Goal: Obtain resource: Download file/media

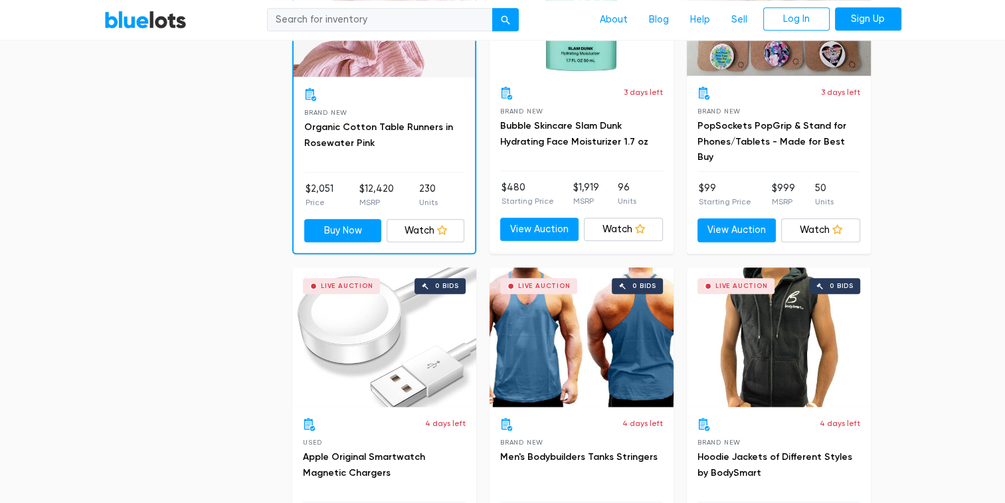
scroll to position [1594, 0]
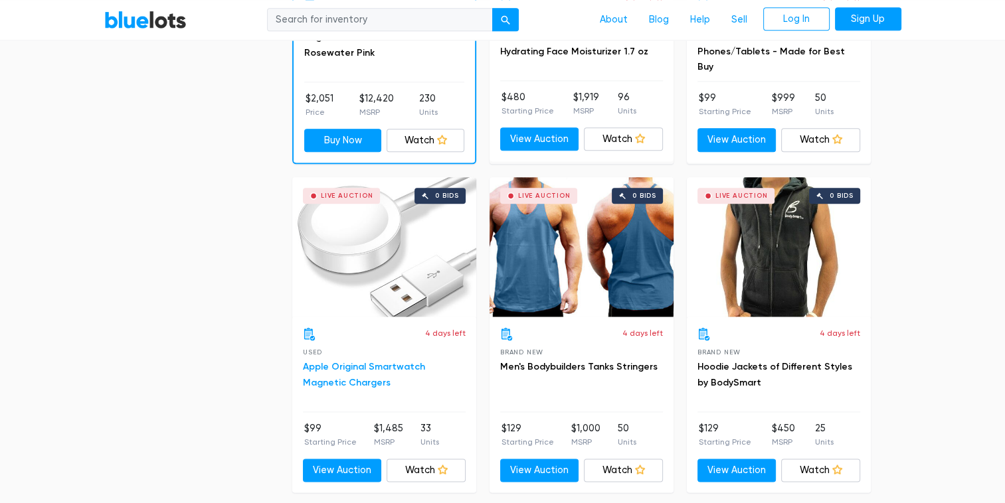
click at [371, 361] on link "Apple Original Smartwatch Magnetic Chargers" at bounding box center [364, 374] width 122 height 27
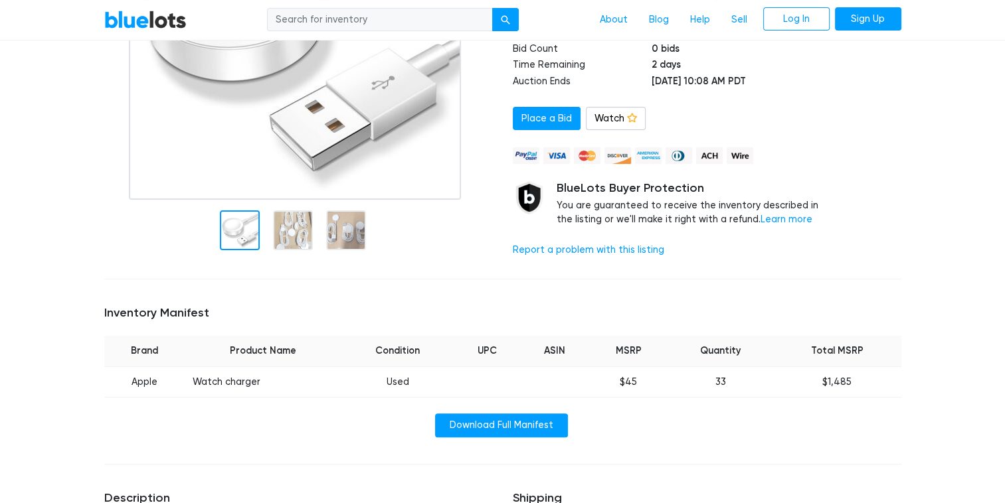
scroll to position [266, 0]
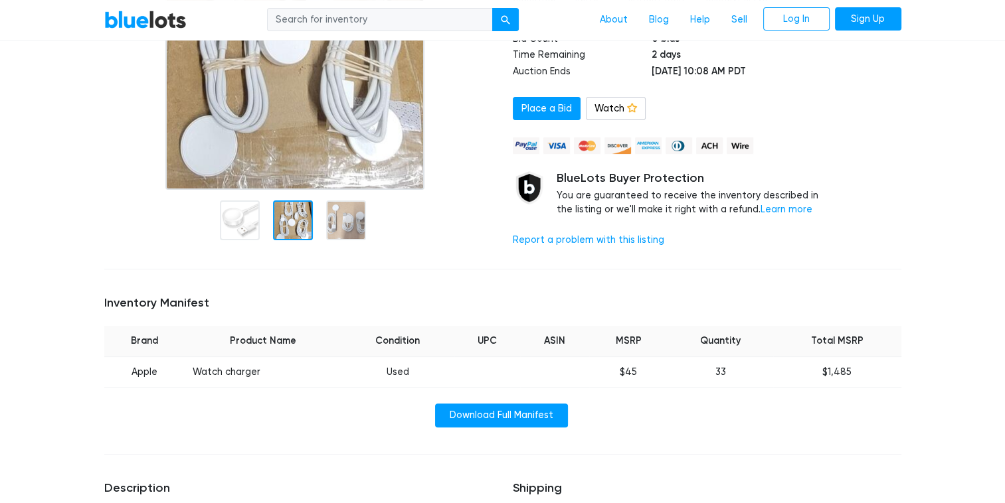
click at [288, 139] on img at bounding box center [295, 24] width 260 height 332
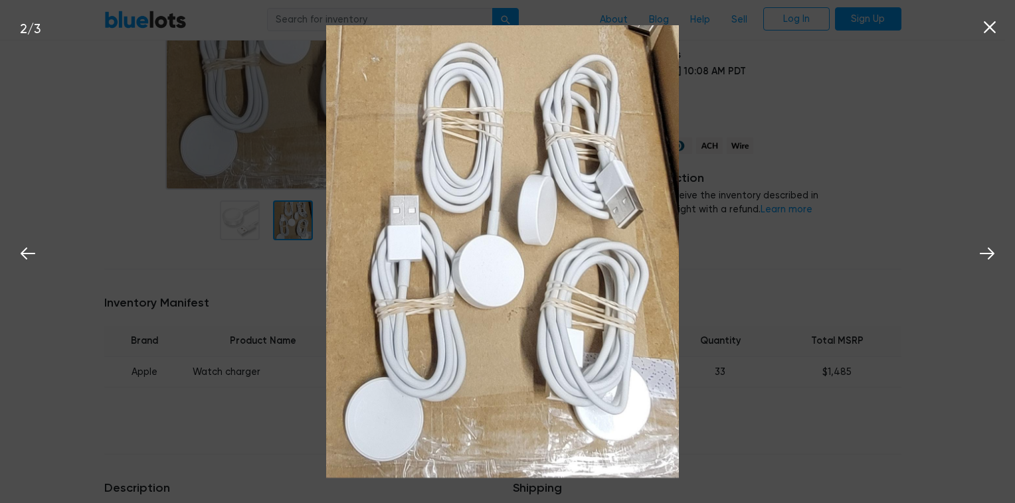
click at [290, 217] on div "2 / 3" at bounding box center [507, 251] width 1015 height 503
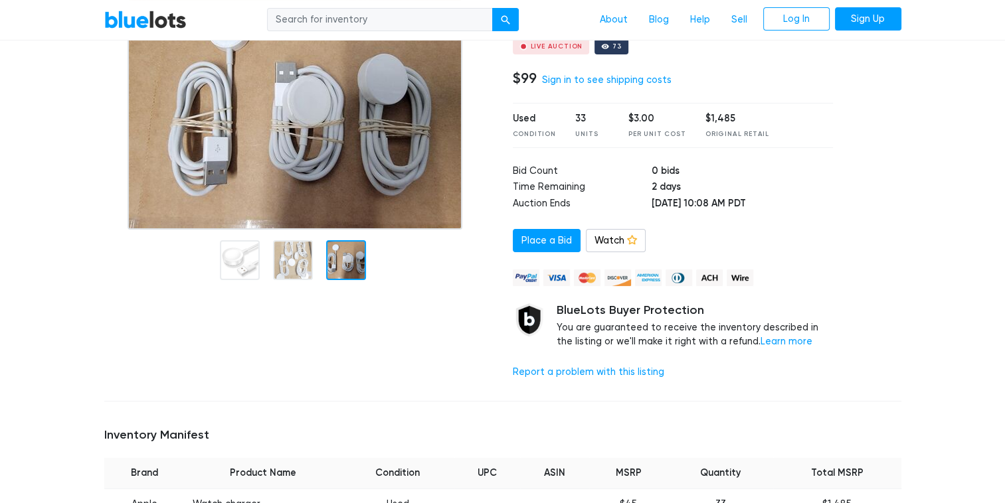
scroll to position [66, 0]
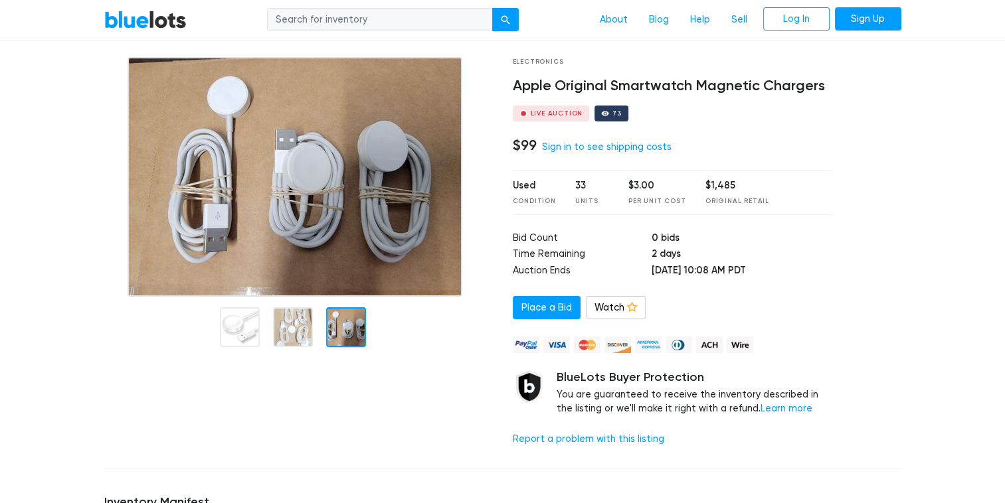
click at [353, 322] on div at bounding box center [346, 327] width 40 height 40
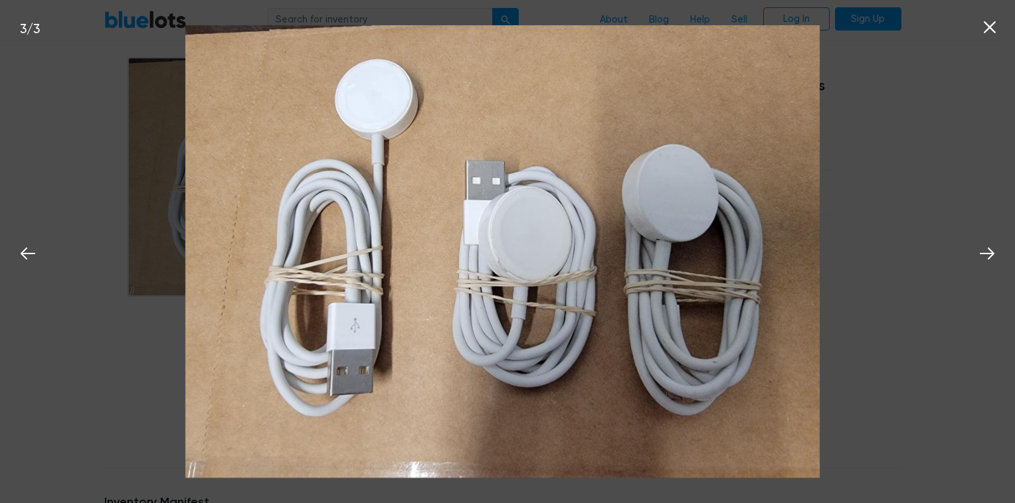
click at [986, 26] on icon at bounding box center [990, 27] width 20 height 20
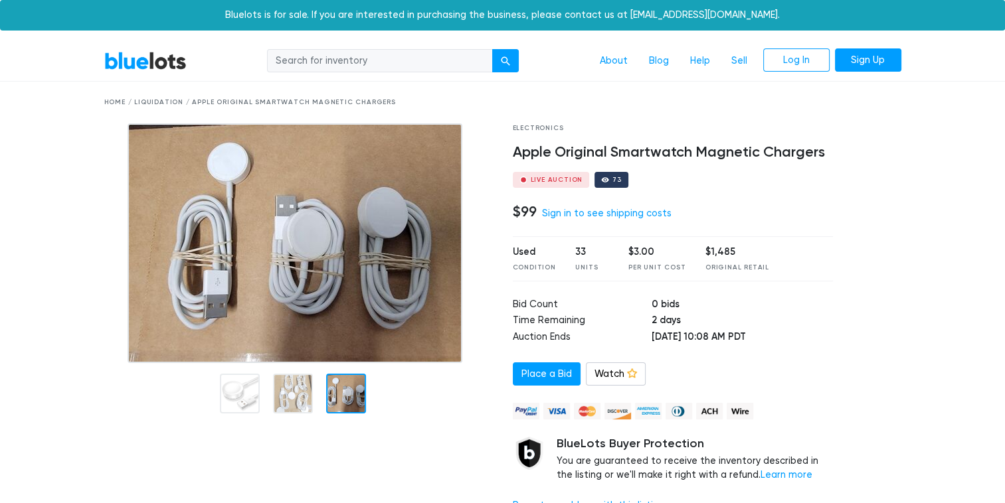
click at [148, 59] on link "BlueLots" at bounding box center [145, 60] width 82 height 19
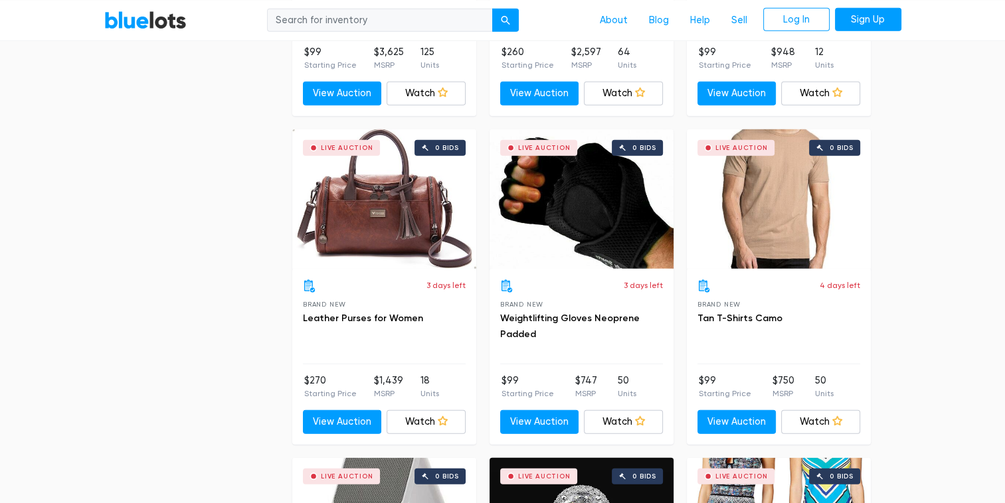
scroll to position [3321, 0]
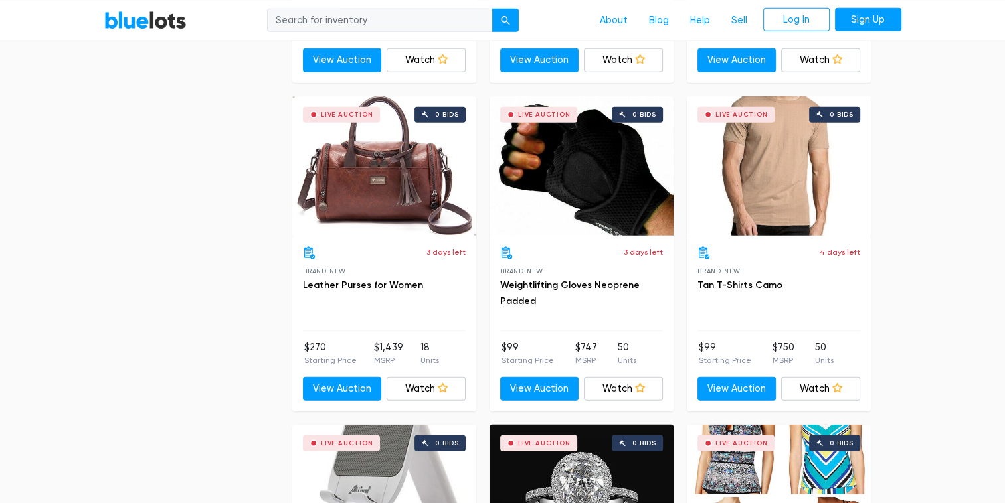
click at [392, 169] on div "Live Auction 0 bids" at bounding box center [384, 165] width 184 height 139
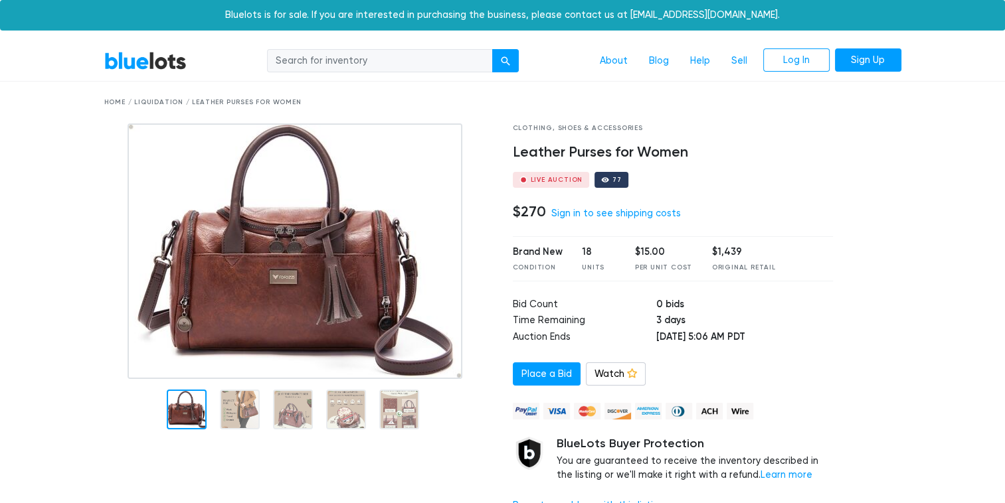
click at [293, 282] on img at bounding box center [295, 252] width 335 height 256
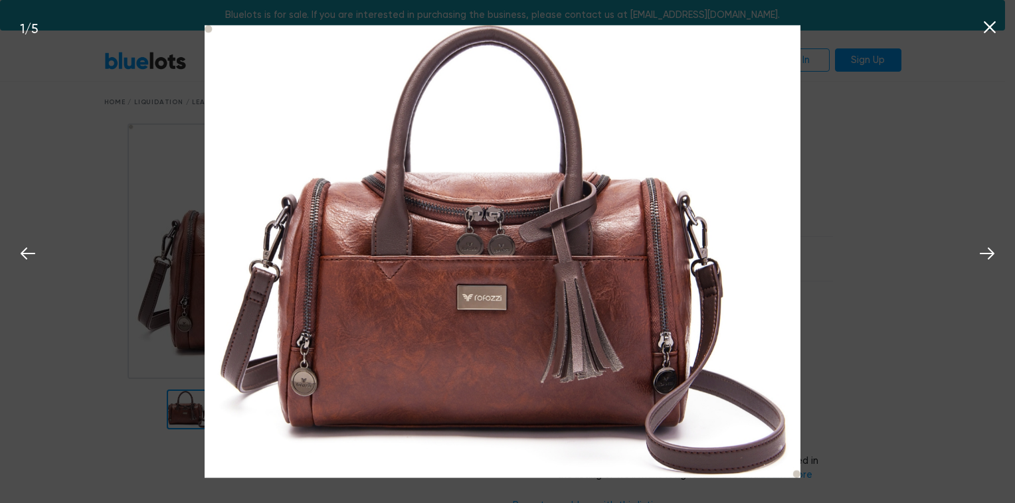
click at [994, 19] on icon at bounding box center [990, 27] width 20 height 20
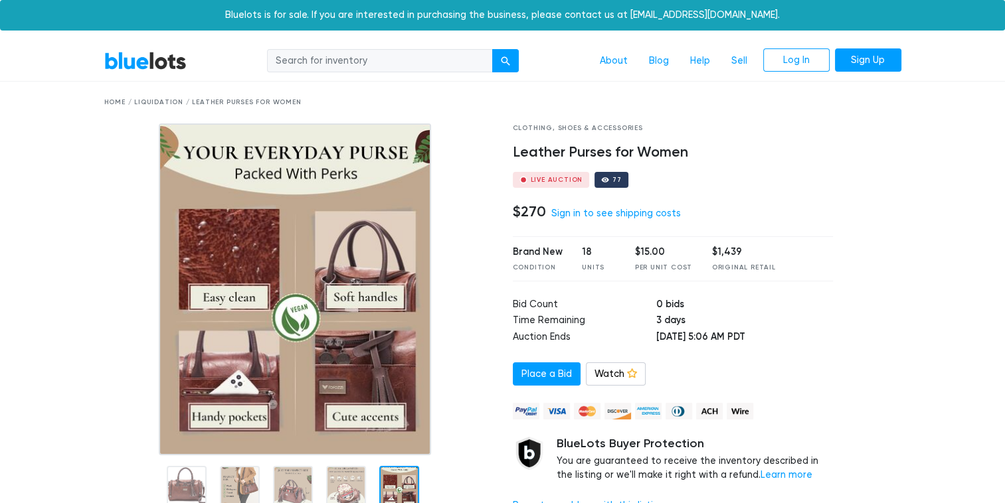
click at [152, 64] on link "BlueLots" at bounding box center [145, 60] width 82 height 19
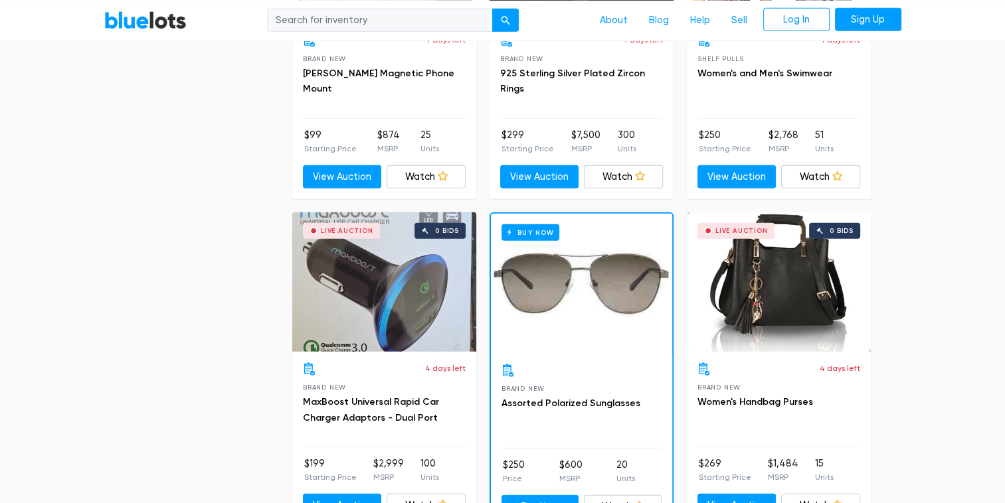
scroll to position [3918, 0]
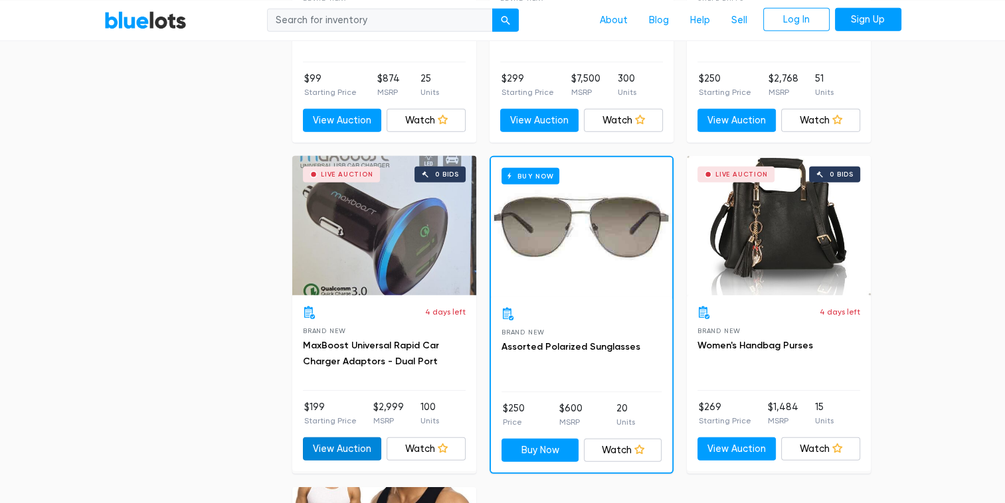
click at [327, 445] on link "View Auction" at bounding box center [342, 450] width 79 height 24
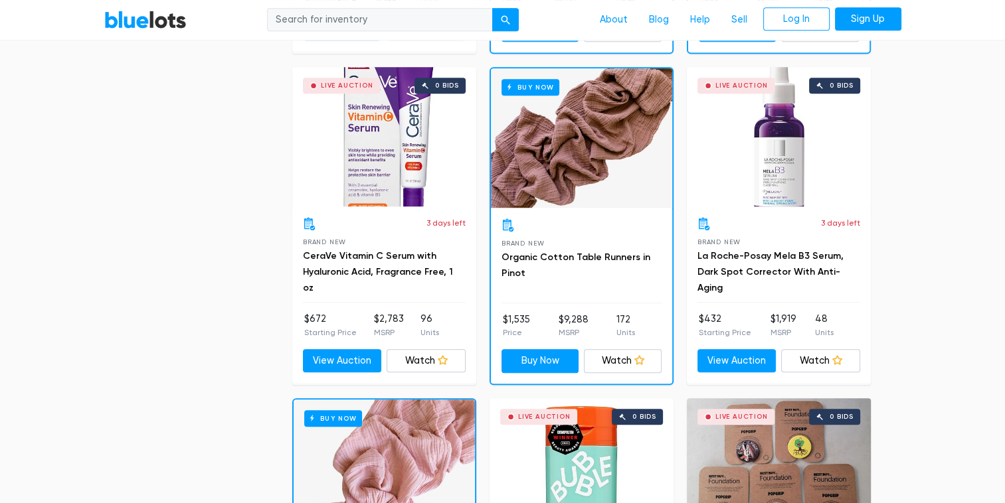
scroll to position [1045, 0]
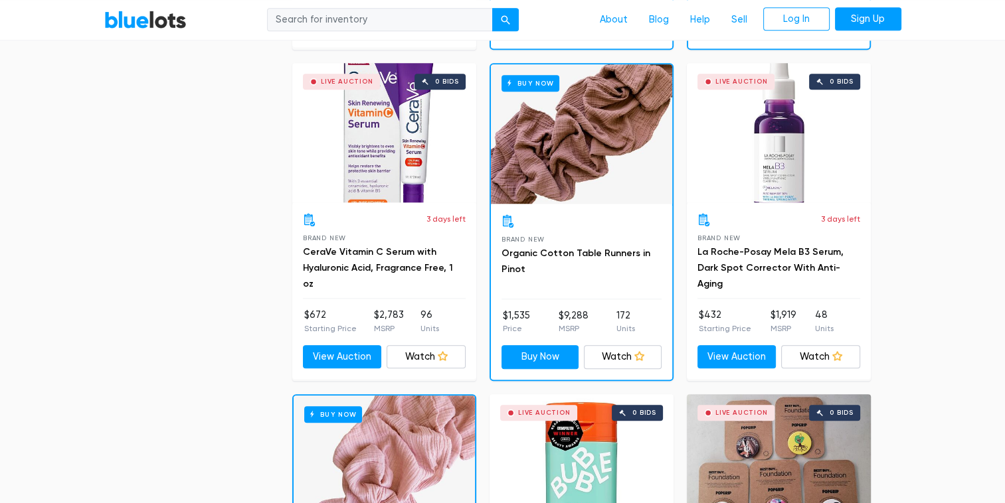
click at [574, 157] on div "Buy Now" at bounding box center [581, 133] width 181 height 139
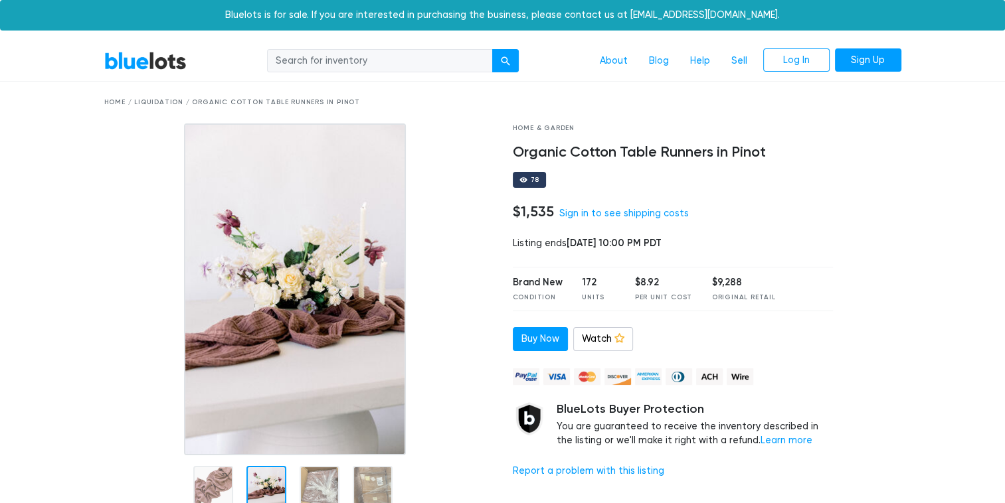
click at [255, 409] on img at bounding box center [295, 290] width 222 height 332
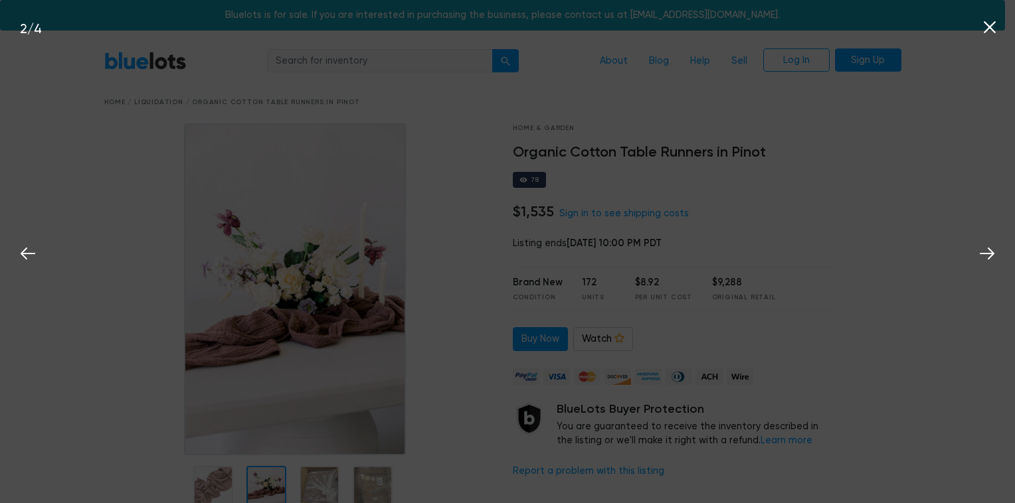
click at [984, 27] on icon at bounding box center [990, 27] width 20 height 20
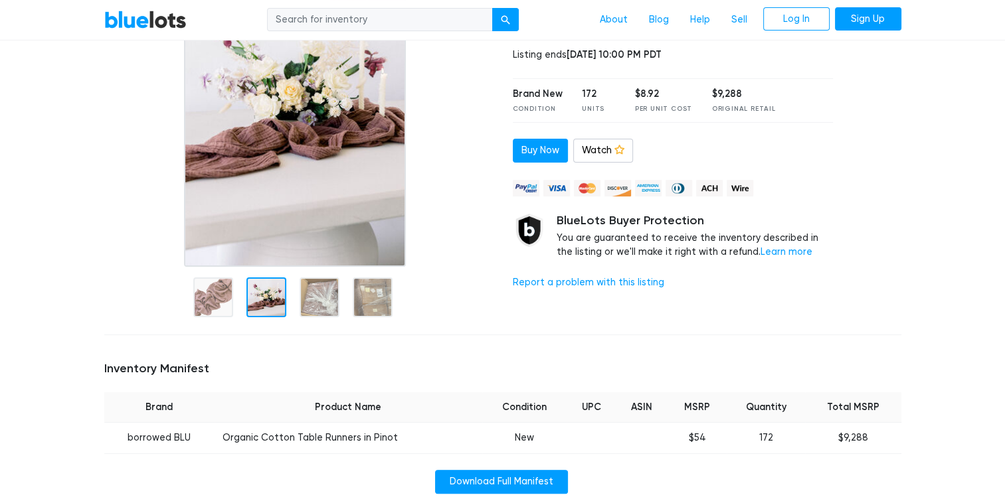
scroll to position [199, 0]
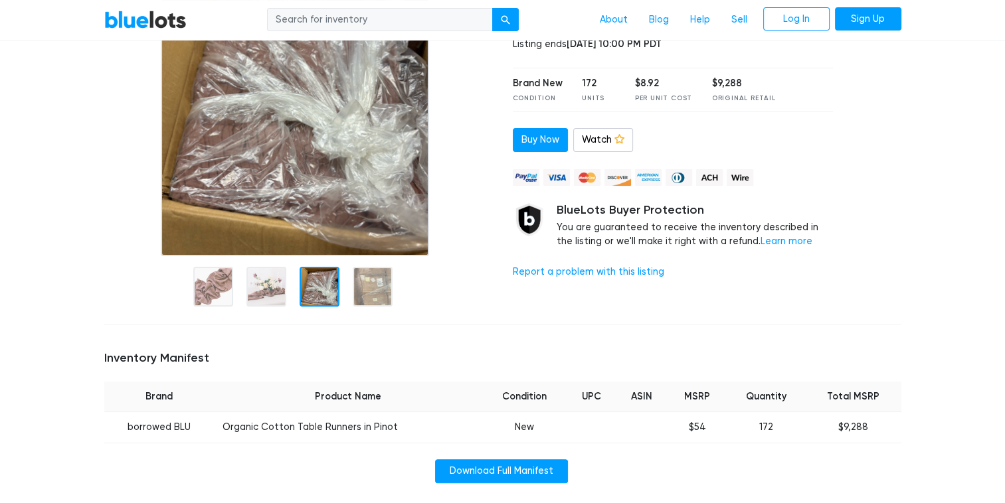
click at [321, 293] on div at bounding box center [320, 287] width 40 height 40
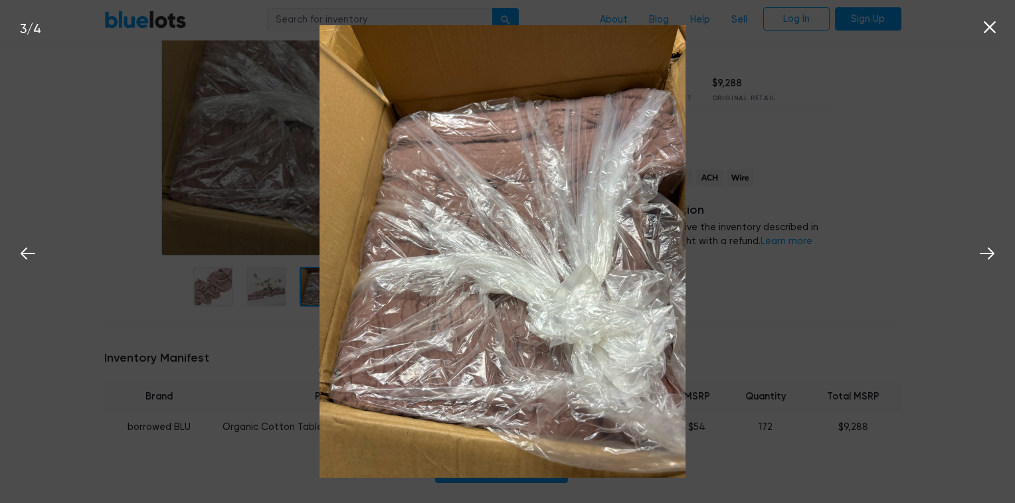
click at [23, 301] on div "3 / 4" at bounding box center [507, 251] width 1015 height 503
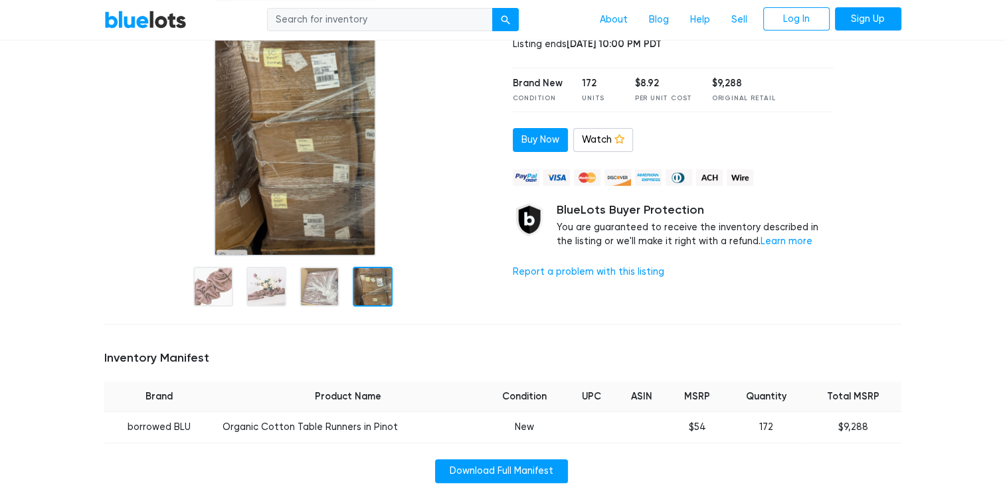
click at [379, 293] on div at bounding box center [373, 287] width 40 height 40
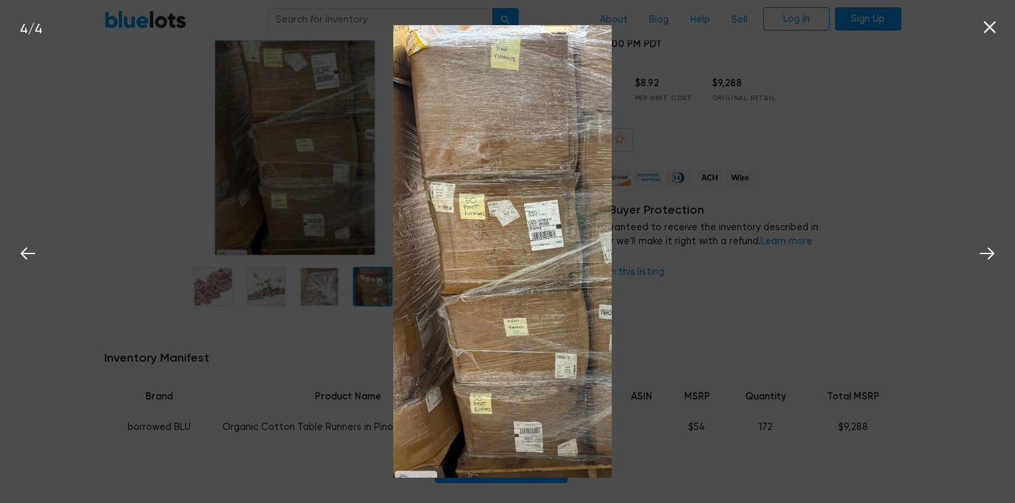
click at [45, 263] on div "4 / 4" at bounding box center [507, 251] width 1015 height 503
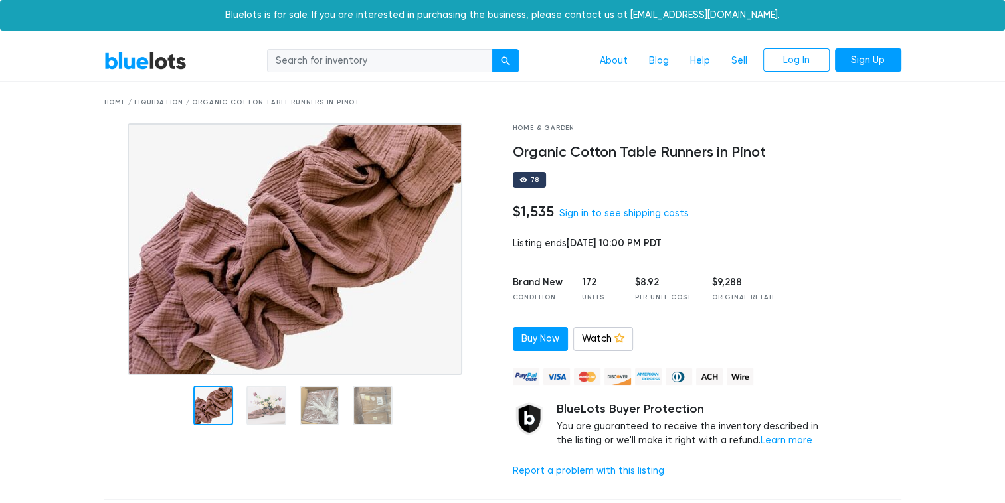
click at [129, 58] on link "BlueLots" at bounding box center [145, 60] width 82 height 19
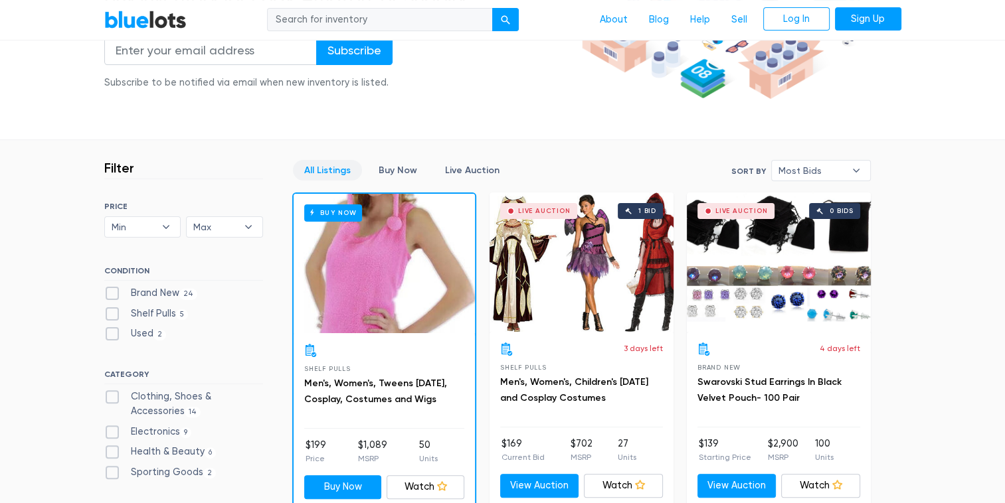
scroll to position [266, 0]
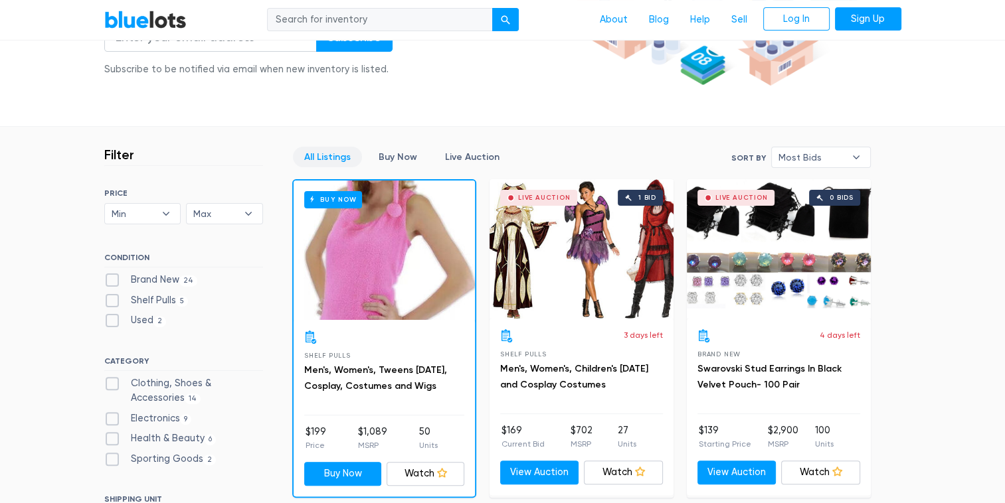
click at [113, 280] on label "Brand New 24" at bounding box center [151, 280] width 94 height 15
click at [113, 280] on New"] "Brand New 24" at bounding box center [108, 277] width 9 height 9
checkbox New"] "true"
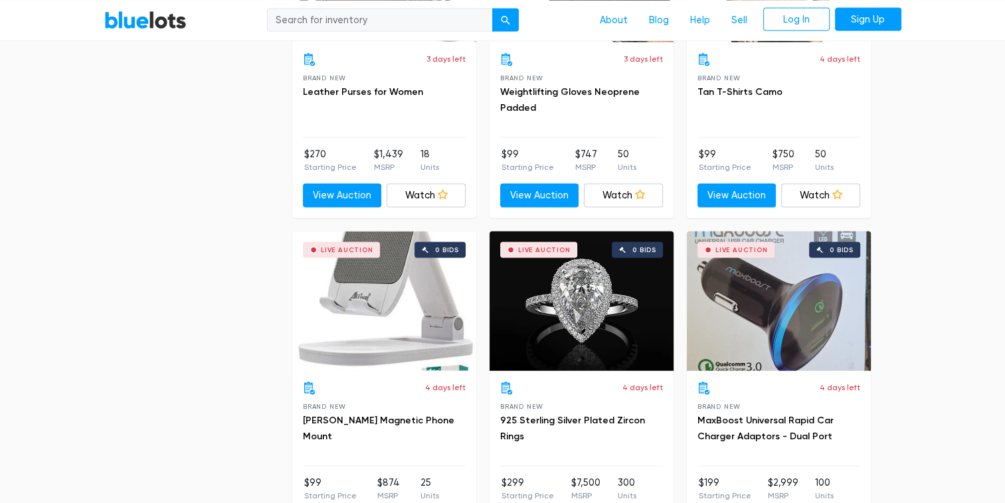
scroll to position [2881, 0]
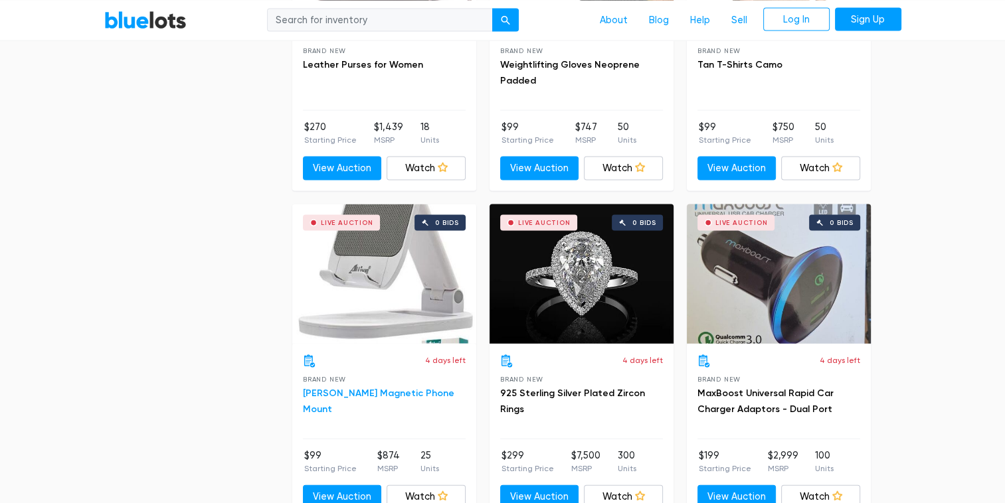
click at [388, 389] on link "Allison Magnetic Phone Mount" at bounding box center [378, 401] width 151 height 27
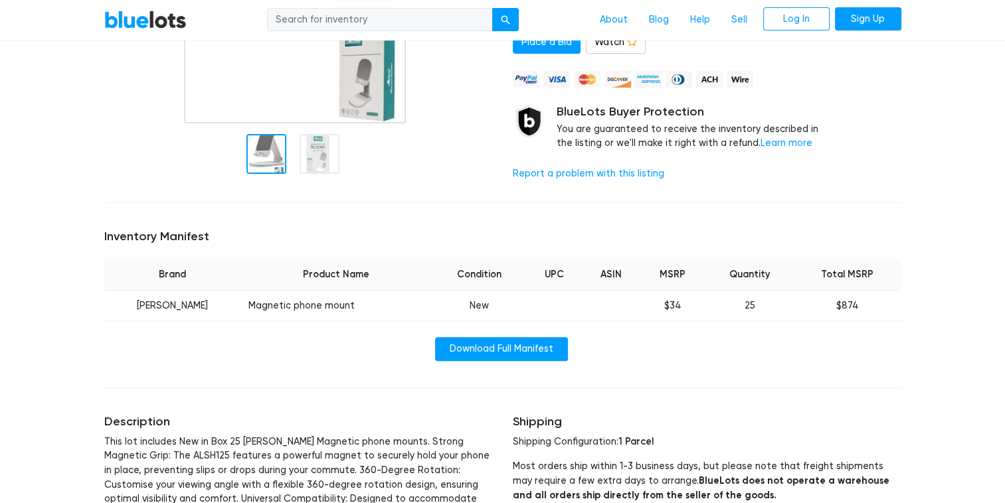
scroll to position [398, 0]
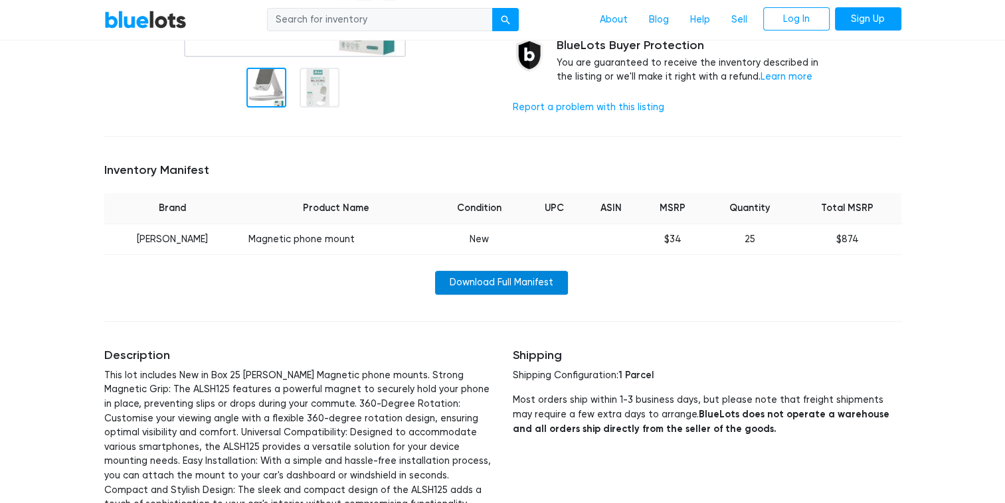
click at [486, 274] on link "Download Full Manifest" at bounding box center [501, 283] width 133 height 24
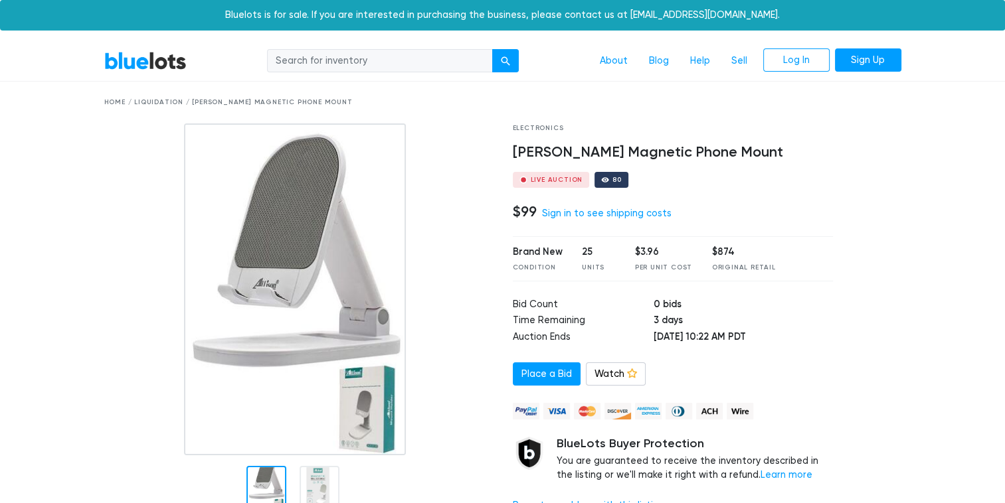
click at [128, 60] on link "BlueLots" at bounding box center [145, 60] width 82 height 19
